Goal: Transaction & Acquisition: Subscribe to service/newsletter

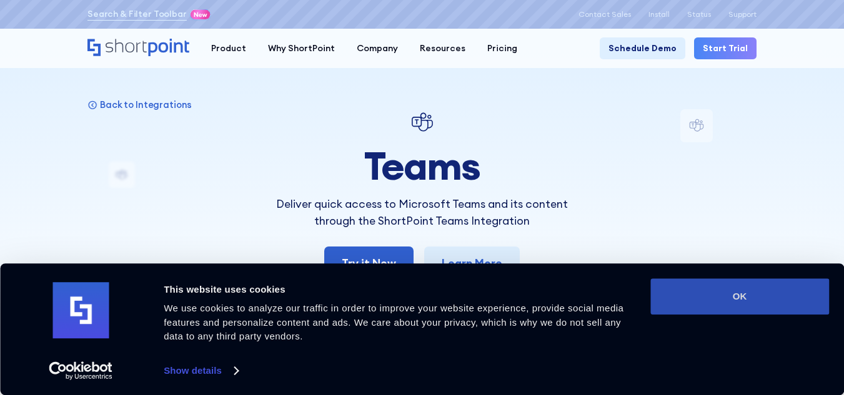
click at [747, 300] on button "OK" at bounding box center [739, 297] width 179 height 36
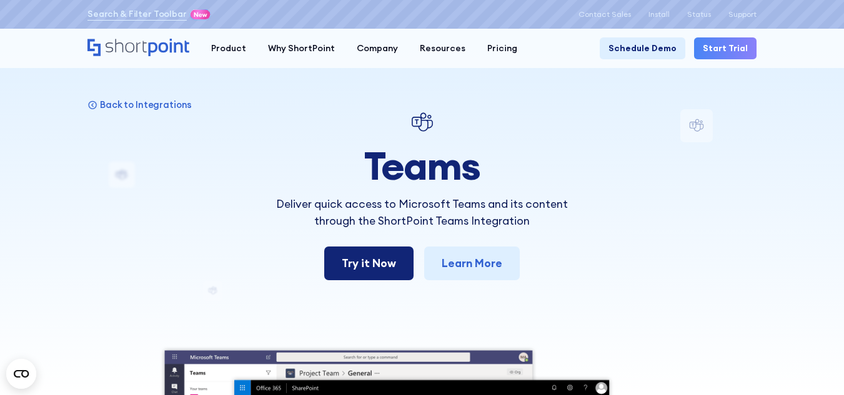
click at [373, 266] on link "Try it Now" at bounding box center [368, 264] width 89 height 34
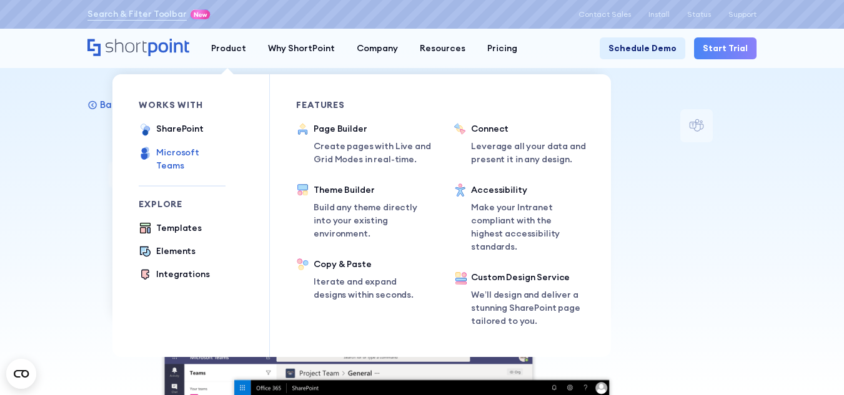
click at [176, 154] on div "Microsoft Teams" at bounding box center [190, 159] width 69 height 26
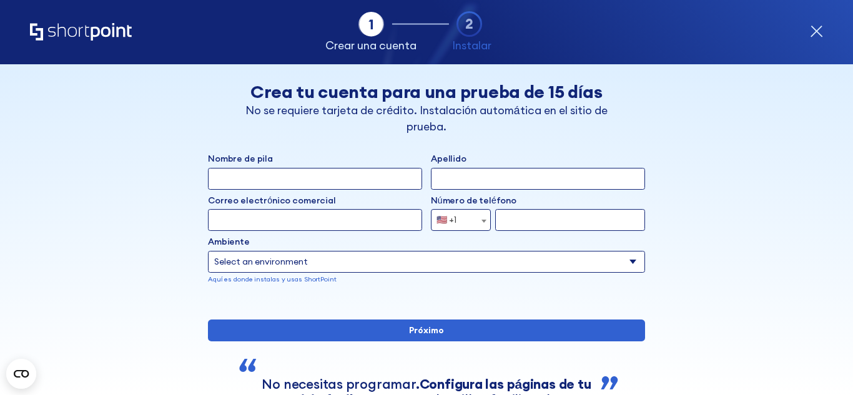
click at [817, 31] on icon "forma" at bounding box center [816, 31] width 11 height 11
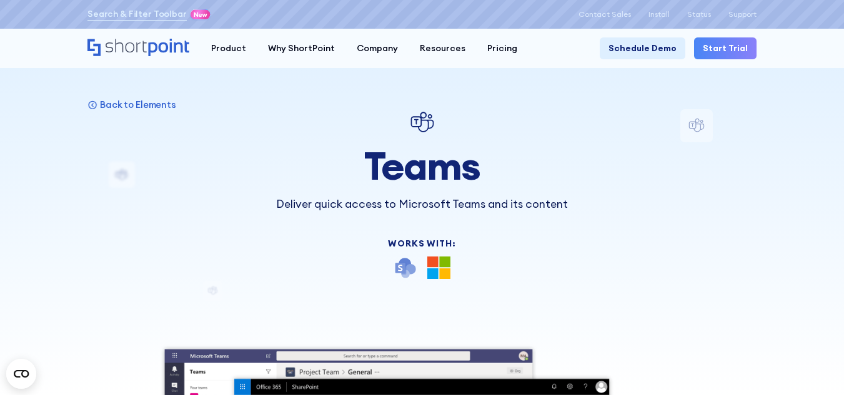
click at [438, 265] on img at bounding box center [438, 268] width 23 height 23
click at [434, 214] on div "Teams Deliver quick access to Microsoft Teams and its content Works With:" at bounding box center [422, 194] width 328 height 170
click at [428, 186] on h1 "Teams" at bounding box center [422, 165] width 328 height 43
click at [404, 269] on img at bounding box center [405, 268] width 23 height 23
click at [443, 259] on img at bounding box center [438, 268] width 23 height 23
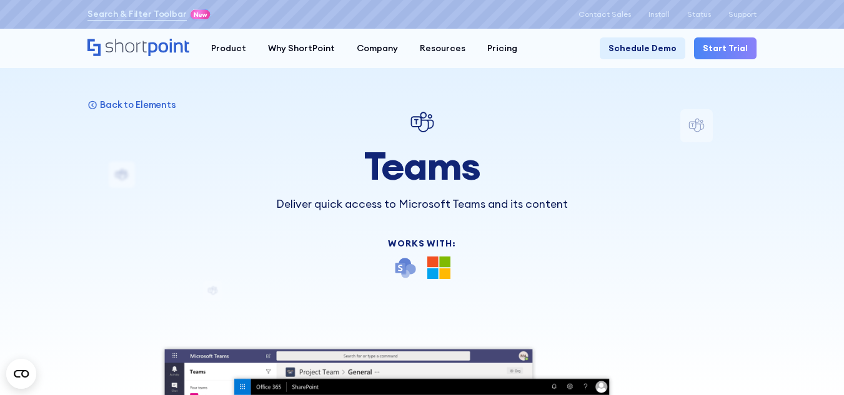
click at [467, 208] on p "Deliver quick access to Microsoft Teams and its content" at bounding box center [422, 204] width 328 height 16
click at [727, 44] on link "Start Trial" at bounding box center [725, 48] width 62 height 22
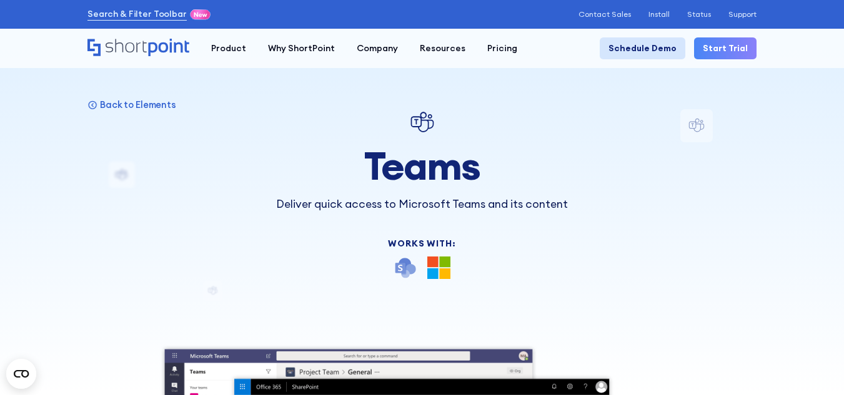
click at [660, 47] on link "Schedule Demo" at bounding box center [643, 48] width 86 height 22
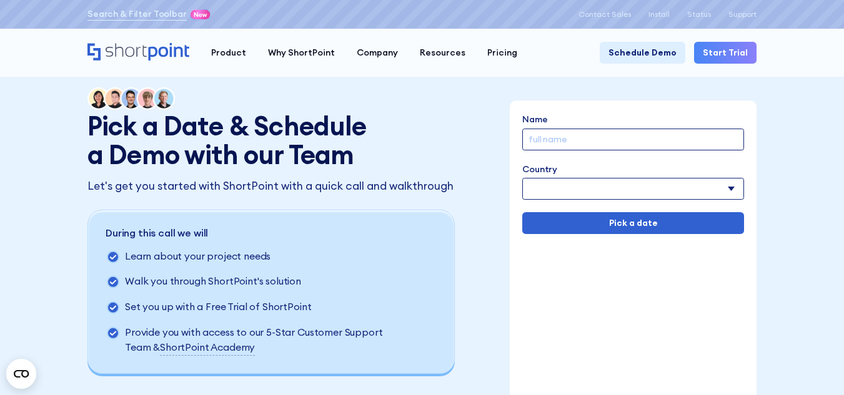
click at [597, 137] on input "Name" at bounding box center [633, 140] width 222 height 22
type input "MARIO"
click at [596, 189] on select "Afghanistan Albania Algeria American Samoa Andorra Angola Anguilla Argentina Ar…" at bounding box center [633, 189] width 222 height 22
select select "Mexico"
click at [522, 178] on select "Afghanistan Albania Algeria American Samoa Andorra Angola Anguilla Argentina Ar…" at bounding box center [633, 189] width 222 height 22
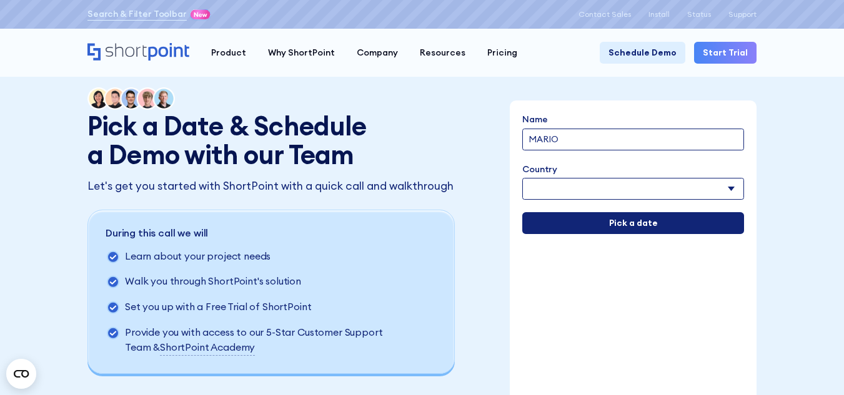
click at [637, 225] on input "Pick a date" at bounding box center [633, 223] width 222 height 22
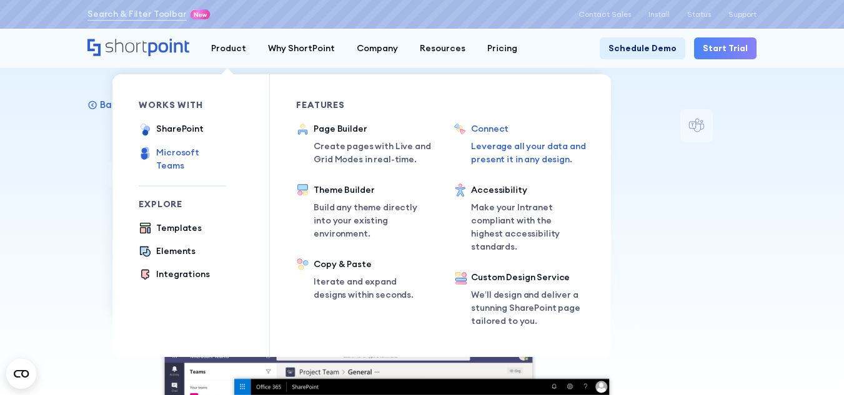
click at [497, 152] on p "Leverage all your data and present it in any design." at bounding box center [533, 153] width 125 height 26
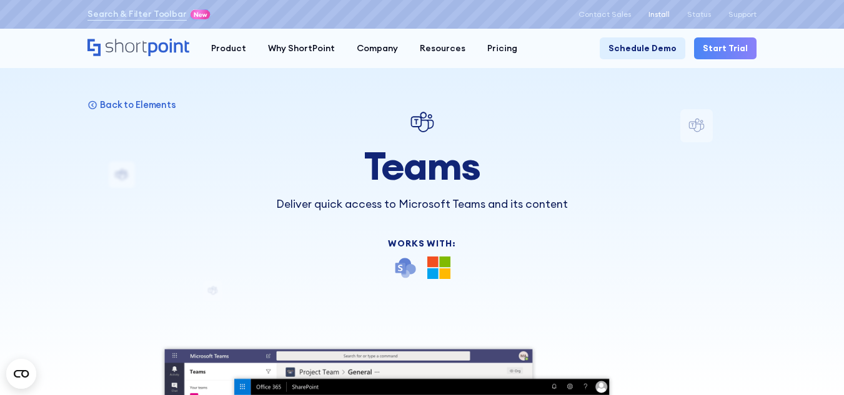
click at [658, 14] on p "Install" at bounding box center [658, 14] width 21 height 9
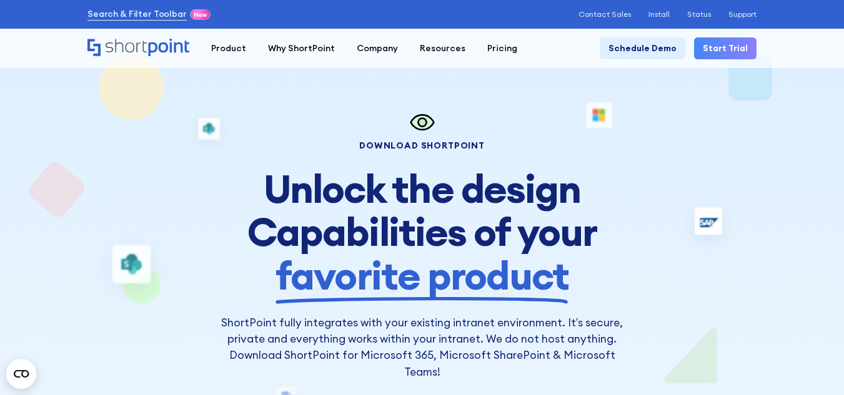
click at [733, 50] on link "Start Trial" at bounding box center [725, 48] width 62 height 22
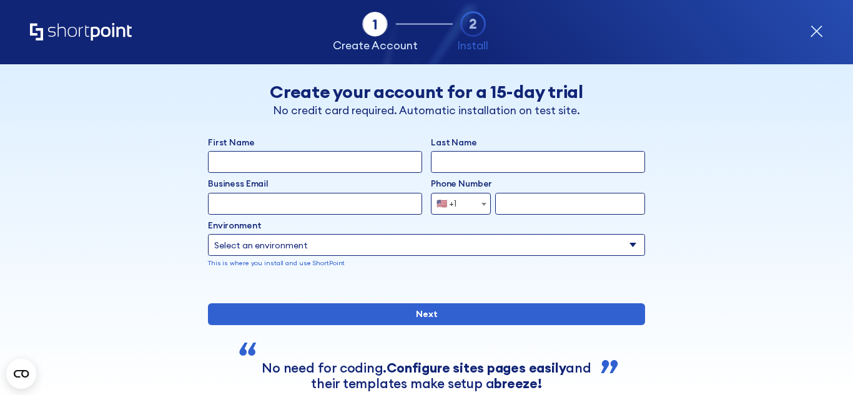
click at [551, 243] on select "Select an environment Microsoft 365 SharePoint Online SharePoint 2019 (On-Premi…" at bounding box center [426, 245] width 437 height 22
click at [142, 206] on div "Back Back Create your account for a 15-day trial No credit card required. Autom…" at bounding box center [426, 251] width 669 height 375
click at [818, 33] on icon "form" at bounding box center [816, 31] width 11 height 11
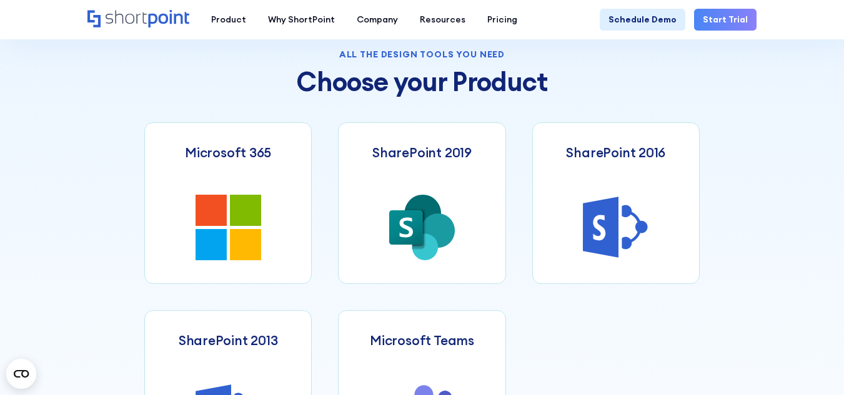
scroll to position [467, 0]
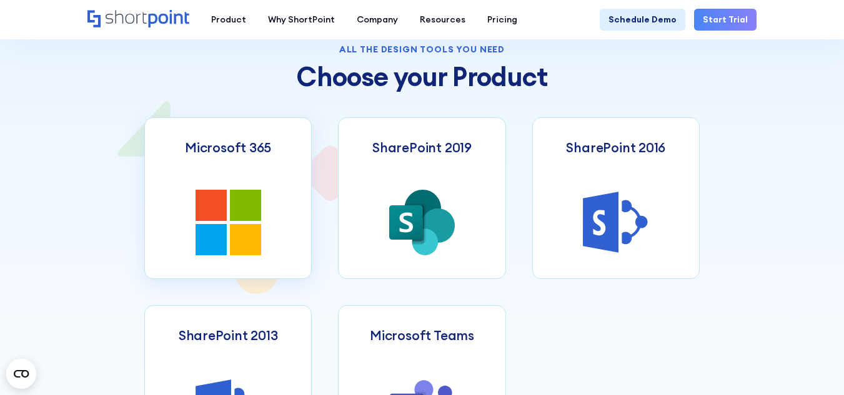
click at [246, 229] on icon at bounding box center [245, 239] width 31 height 31
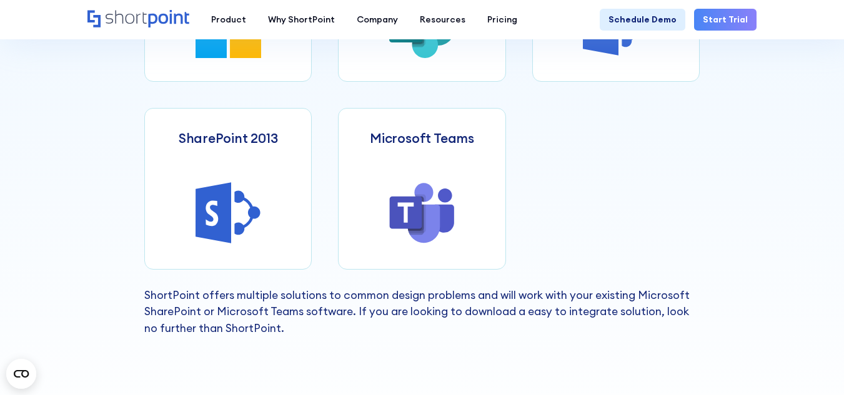
scroll to position [680, 0]
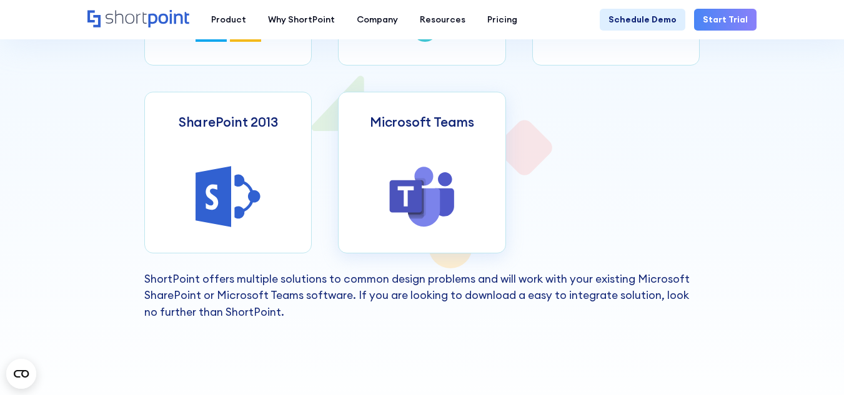
click at [415, 196] on icon at bounding box center [406, 197] width 32 height 32
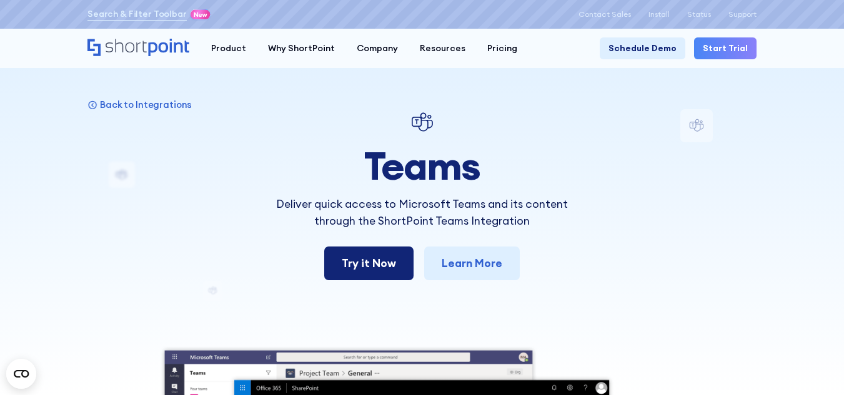
click at [390, 261] on link "Try it Now" at bounding box center [368, 264] width 89 height 34
click at [112, 45] on icon "Home" at bounding box center [138, 47] width 102 height 17
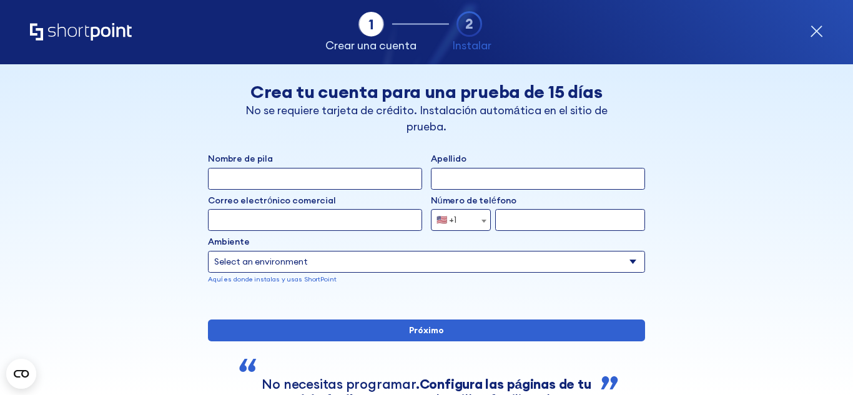
click at [408, 267] on select "Select an environment Microsoft 365 SharePoint Online SharePoint 2019 (local) S…" at bounding box center [426, 262] width 437 height 22
click at [136, 231] on div "Back Atrás Crea tu cuenta para una prueba de 15 [PERSON_NAME] No se requiere ta…" at bounding box center [426, 267] width 669 height 407
click at [815, 30] on icon "forma" at bounding box center [816, 31] width 11 height 11
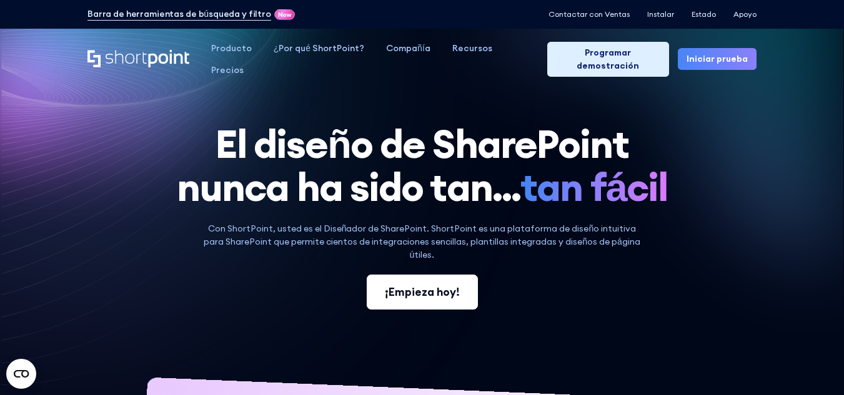
click at [424, 285] on font "¡Empieza hoy!" at bounding box center [422, 292] width 75 height 14
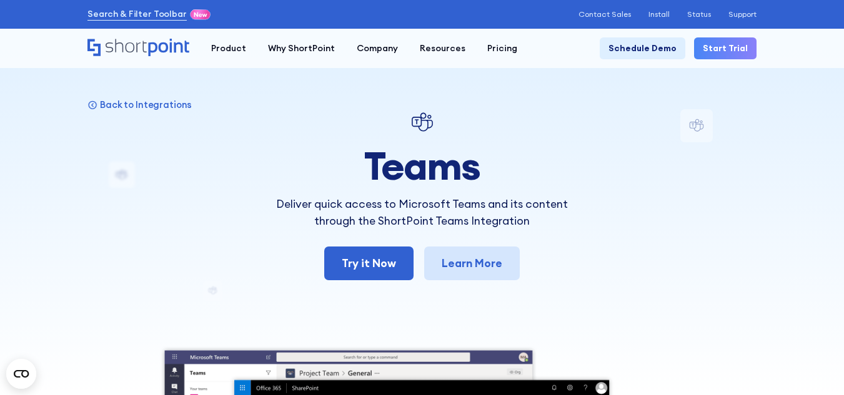
click at [469, 264] on link "Learn More" at bounding box center [472, 264] width 96 height 34
